Goal: Use online tool/utility: Utilize a website feature to perform a specific function

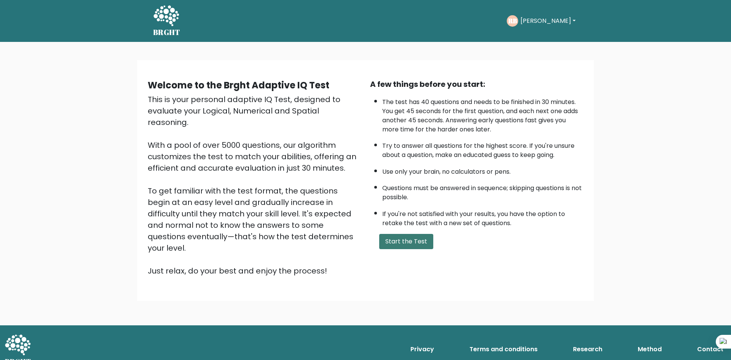
click at [401, 247] on button "Start the Test" at bounding box center [406, 241] width 54 height 15
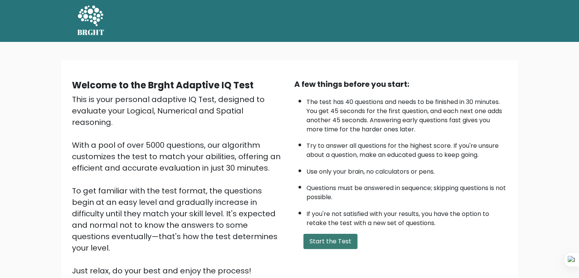
click at [330, 234] on button "Start the Test" at bounding box center [330, 241] width 54 height 15
